Goal: Task Accomplishment & Management: Use online tool/utility

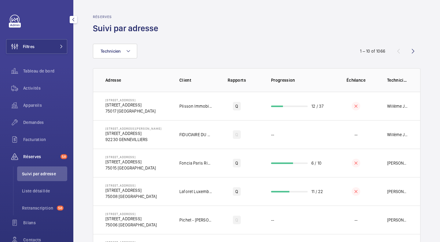
click at [43, 45] on button "Filtres" at bounding box center [36, 46] width 61 height 15
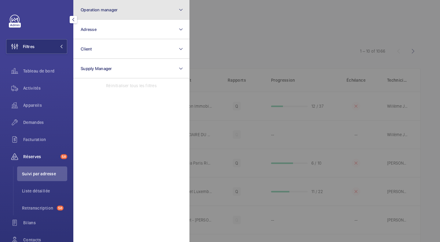
click at [95, 9] on span "Operation manager" at bounding box center [99, 9] width 37 height 5
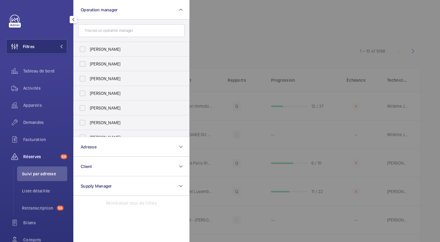
click at [105, 34] on input "text" at bounding box center [131, 30] width 106 height 13
click at [31, 87] on span "Activités" at bounding box center [45, 88] width 44 height 6
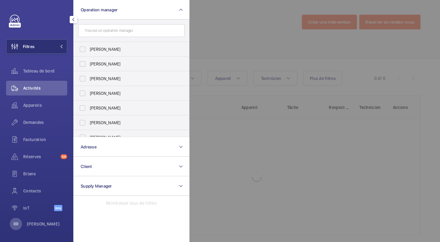
click at [47, 68] on span "Tableau de bord" at bounding box center [45, 71] width 44 height 6
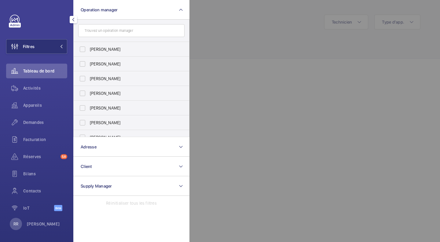
click at [35, 100] on div "Appareils" at bounding box center [36, 105] width 61 height 15
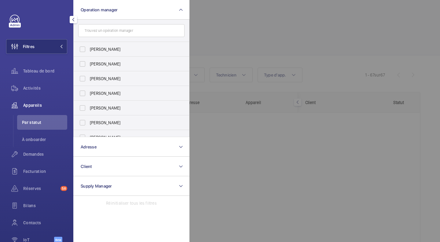
drag, startPoint x: 32, startPoint y: 89, endPoint x: 46, endPoint y: 51, distance: 40.2
click at [46, 51] on div "Filtres Operation manager [PERSON_NAME] [PERSON_NAME] [PERSON_NAME] [PERSON_NAM…" at bounding box center [36, 132] width 61 height 234
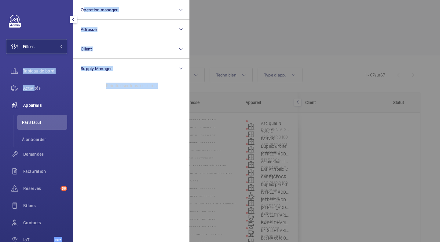
click at [46, 51] on button "Filtres" at bounding box center [36, 46] width 61 height 15
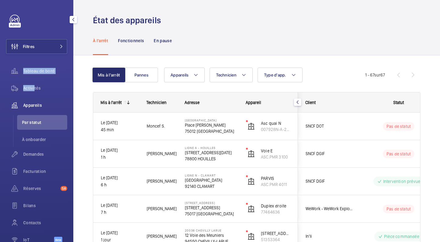
click at [40, 45] on button "Filtres" at bounding box center [36, 46] width 61 height 15
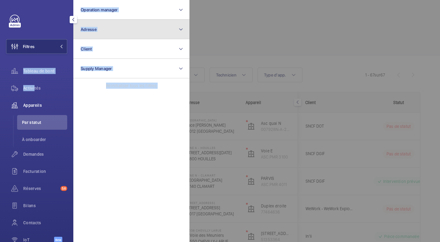
click at [89, 34] on button "Adresse" at bounding box center [131, 30] width 116 height 20
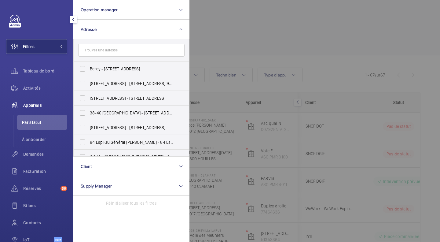
click at [115, 50] on input "text" at bounding box center [131, 50] width 106 height 13
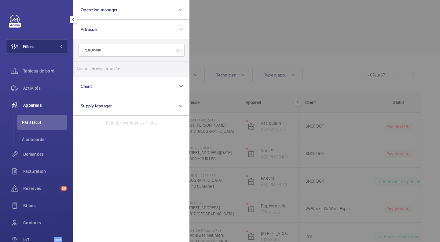
click at [93, 50] on input "queuneau" at bounding box center [131, 50] width 106 height 13
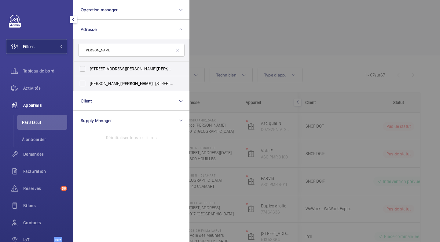
drag, startPoint x: 93, startPoint y: 50, endPoint x: 83, endPoint y: 72, distance: 24.3
click at [83, 72] on div "[PERSON_NAME] [STREET_ADDRESS][GEOGRAPHIC_DATA] - [STREET_ADDRESS][GEOGRAPHIC_D…" at bounding box center [131, 65] width 116 height 52
type input "[PERSON_NAME]"
click at [83, 72] on label "[STREET_ADDRESS][GEOGRAPHIC_DATA][STREET_ADDRESS][PERSON_NAME][GEOGRAPHIC_DATA]…" at bounding box center [127, 68] width 106 height 15
click at [83, 72] on input "[STREET_ADDRESS][GEOGRAPHIC_DATA][STREET_ADDRESS][PERSON_NAME][GEOGRAPHIC_DATA]…" at bounding box center [82, 69] width 12 height 12
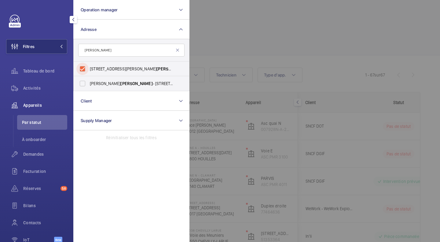
checkbox input "true"
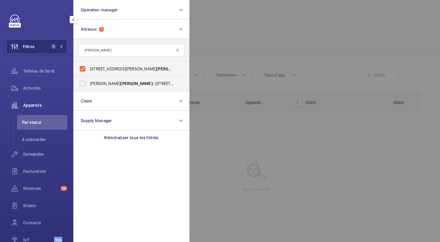
click at [245, 27] on div at bounding box center [409, 121] width 440 height 242
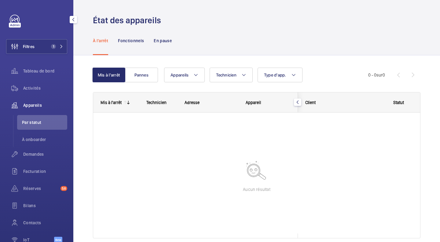
click at [34, 44] on span "Filtres" at bounding box center [29, 46] width 12 height 6
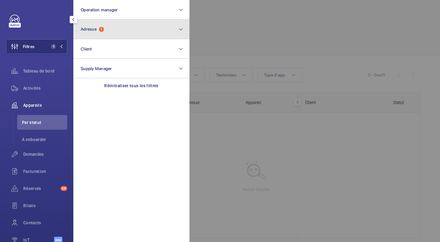
click at [119, 30] on button "Adresse 1" at bounding box center [131, 30] width 116 height 20
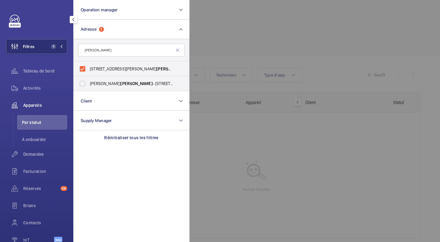
type input "[PERSON_NAME]"
click at [81, 83] on label "[PERSON_NAME] - [STREET_ADDRESS][PERSON_NAME]" at bounding box center [127, 83] width 106 height 15
click at [81, 83] on input "[PERSON_NAME] - [STREET_ADDRESS][PERSON_NAME]" at bounding box center [82, 83] width 12 height 12
checkbox input "true"
click at [32, 87] on span "Activités" at bounding box center [45, 88] width 44 height 6
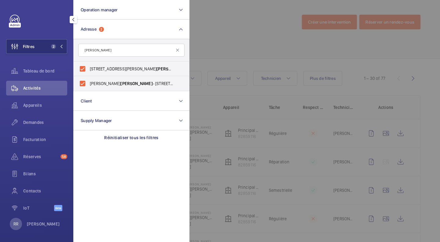
click at [239, 36] on div at bounding box center [409, 121] width 440 height 242
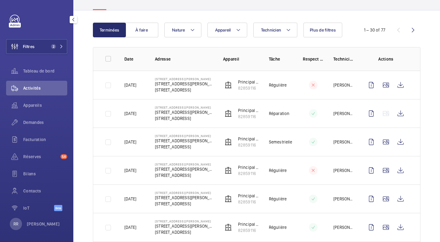
scroll to position [48, 0]
click at [28, 45] on span "Filtres" at bounding box center [29, 46] width 12 height 6
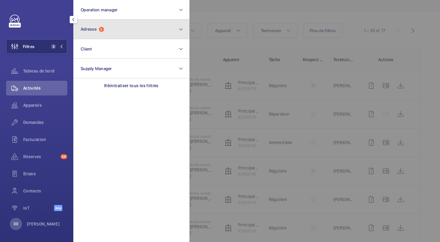
click at [87, 32] on button "Adresse 2" at bounding box center [131, 30] width 116 height 20
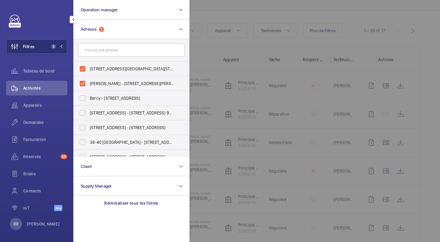
click at [32, 48] on span "Filtres" at bounding box center [29, 46] width 12 height 6
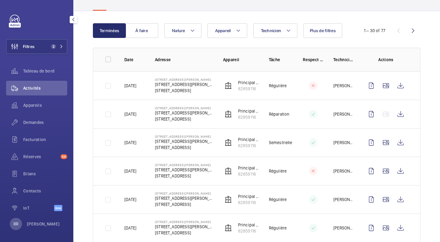
click at [23, 45] on span "Filtres" at bounding box center [29, 46] width 12 height 6
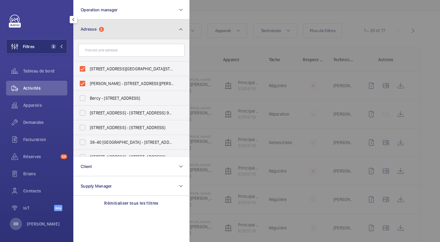
click at [133, 36] on button "Adresse 2" at bounding box center [131, 30] width 116 height 20
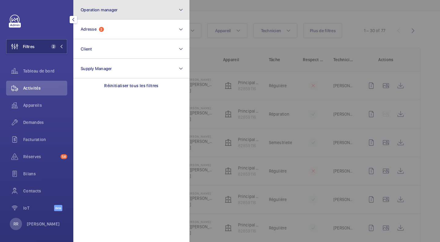
click at [135, 10] on button "Operation manager" at bounding box center [131, 10] width 116 height 20
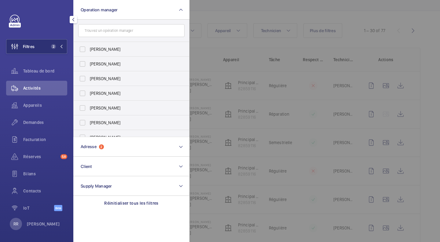
click at [82, 50] on label "[PERSON_NAME]" at bounding box center [127, 49] width 106 height 15
click at [82, 50] on input "[PERSON_NAME]" at bounding box center [82, 49] width 12 height 12
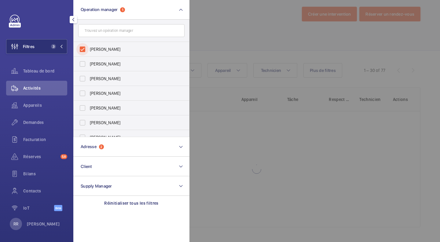
scroll to position [8, 0]
click at [82, 50] on label "[PERSON_NAME]" at bounding box center [127, 49] width 106 height 15
click at [82, 50] on input "[PERSON_NAME]" at bounding box center [82, 49] width 12 height 12
checkbox input "false"
click at [82, 61] on label "[PERSON_NAME]" at bounding box center [127, 63] width 106 height 15
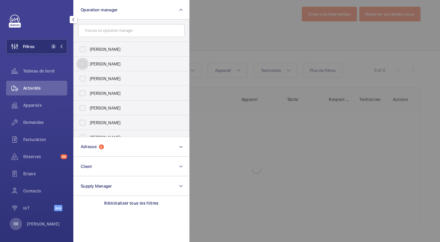
click at [82, 61] on input "[PERSON_NAME]" at bounding box center [82, 64] width 12 height 12
checkbox input "true"
click at [82, 77] on label "[PERSON_NAME]" at bounding box center [127, 78] width 106 height 15
click at [82, 77] on input "[PERSON_NAME]" at bounding box center [82, 78] width 12 height 12
checkbox input "true"
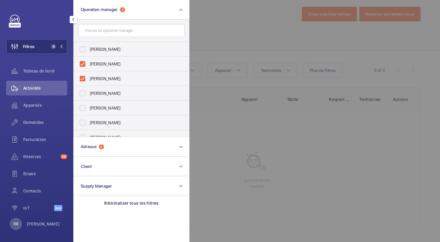
click at [83, 93] on label "[PERSON_NAME]" at bounding box center [127, 93] width 106 height 15
click at [83, 93] on input "[PERSON_NAME]" at bounding box center [82, 93] width 12 height 12
checkbox input "true"
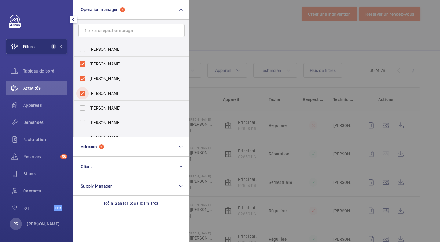
scroll to position [48, 0]
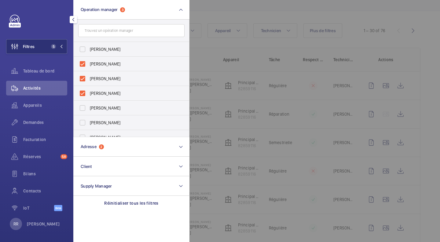
click at [83, 80] on label "[PERSON_NAME]" at bounding box center [127, 78] width 106 height 15
click at [83, 80] on input "[PERSON_NAME]" at bounding box center [82, 78] width 12 height 12
checkbox input "false"
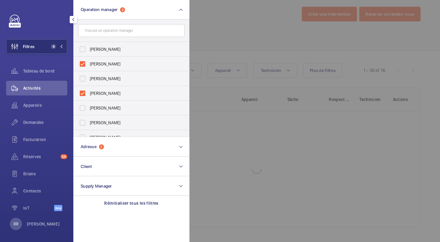
click at [83, 61] on label "[PERSON_NAME]" at bounding box center [127, 63] width 106 height 15
click at [83, 61] on input "[PERSON_NAME]" at bounding box center [82, 64] width 12 height 12
checkbox input "false"
